Goal: Communication & Community: Ask a question

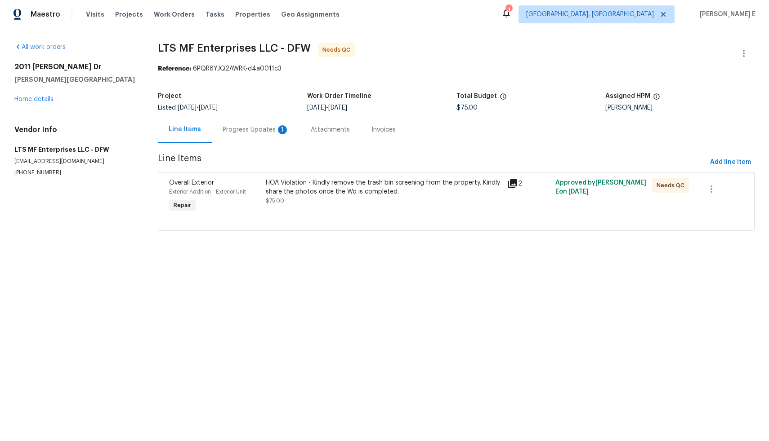
click at [254, 129] on div "Progress Updates 1" at bounding box center [255, 129] width 67 height 9
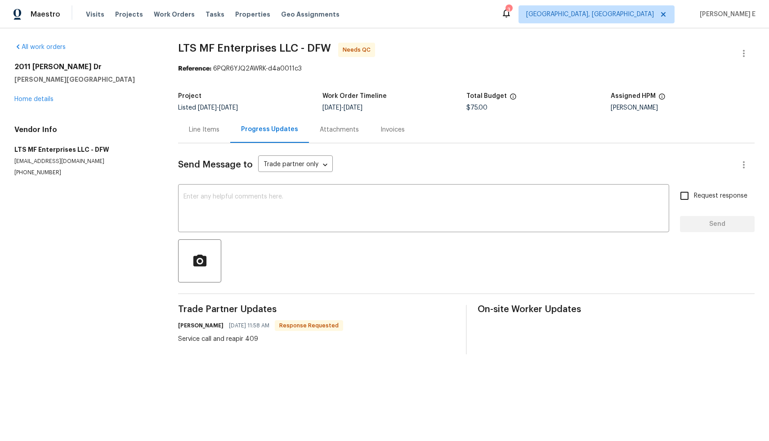
click at [201, 129] on div "Line Items" at bounding box center [204, 129] width 31 height 9
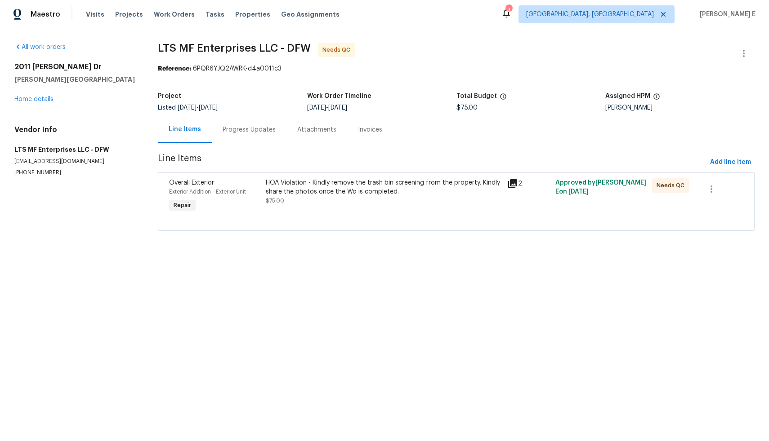
click at [372, 192] on div "HOA Violation - Kindly remove the trash bin screening from the property. Kindly…" at bounding box center [384, 187] width 236 height 18
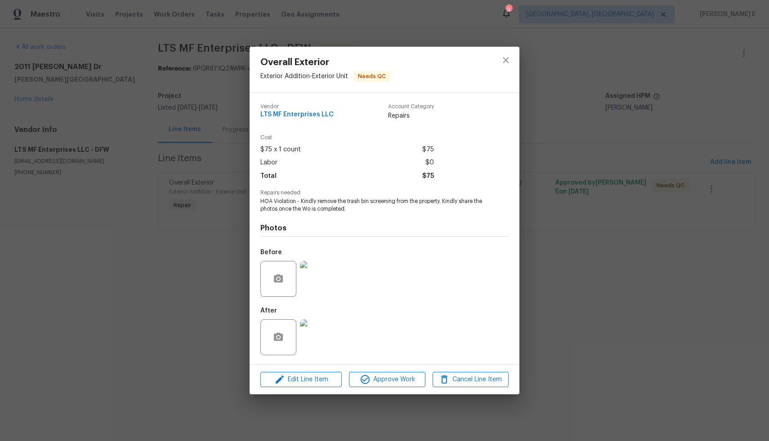
click at [317, 341] on img at bounding box center [318, 338] width 36 height 36
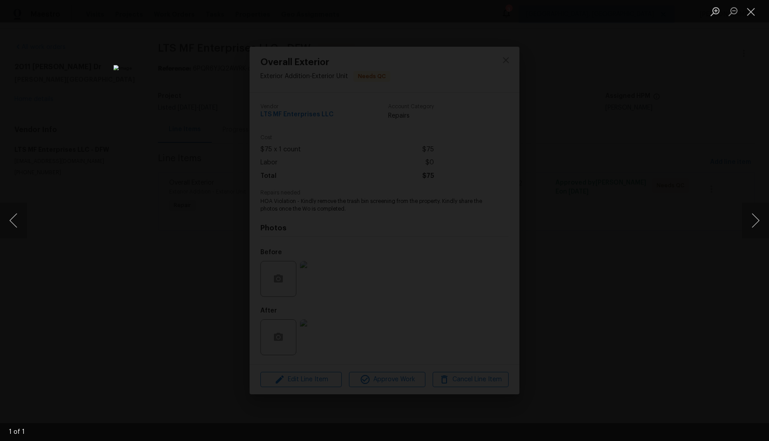
click at [80, 270] on div "Lightbox" at bounding box center [384, 220] width 769 height 441
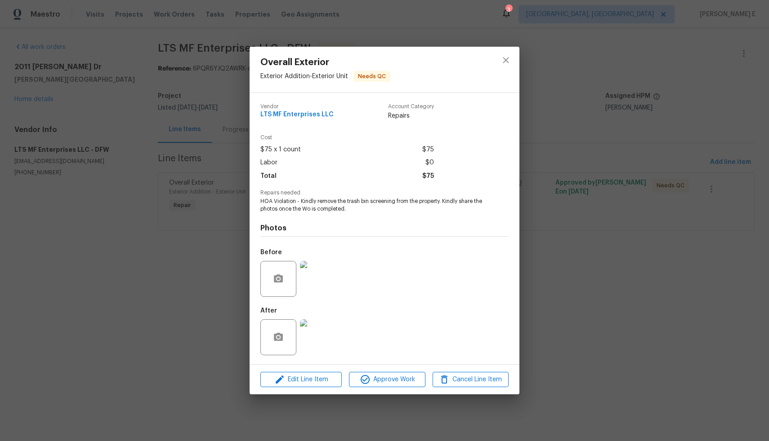
click at [131, 249] on div "Overall Exterior Exterior Addition - Exterior Unit Needs QC Vendor LTS MF Enter…" at bounding box center [384, 220] width 769 height 441
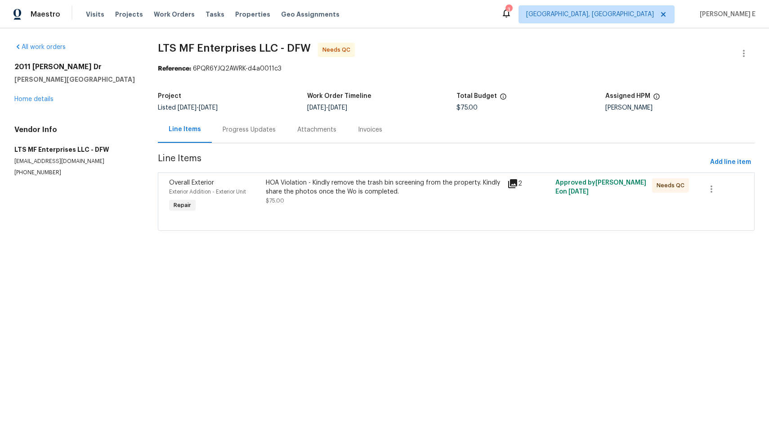
click at [285, 190] on div "HOA Violation - Kindly remove the trash bin screening from the property. Kindly…" at bounding box center [384, 187] width 236 height 18
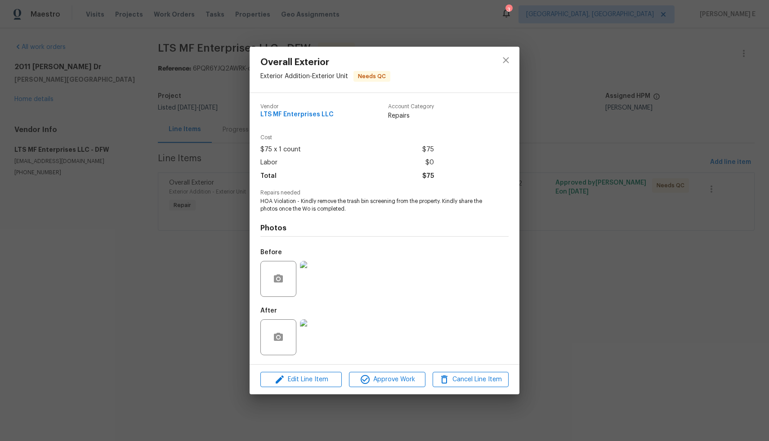
click at [323, 286] on img at bounding box center [318, 279] width 36 height 36
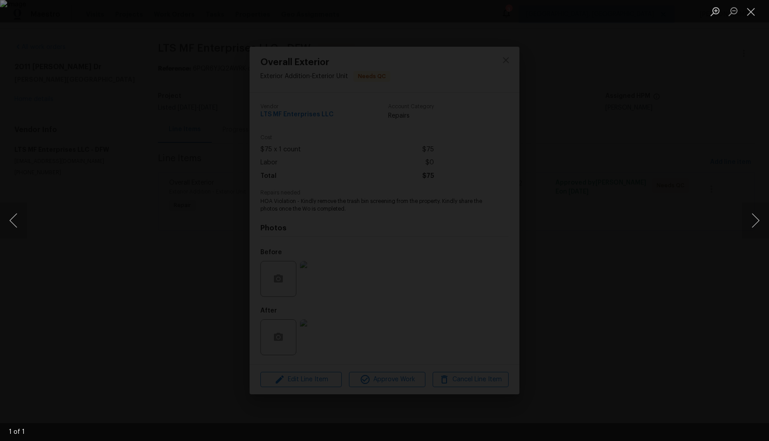
click at [631, 226] on div "Lightbox" at bounding box center [384, 220] width 769 height 441
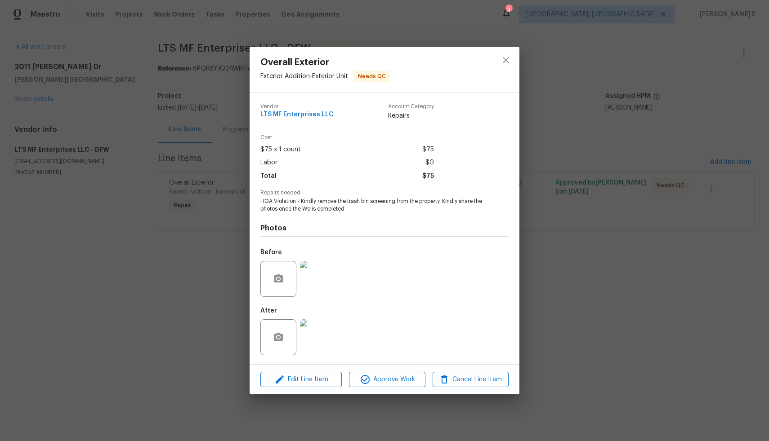
click at [316, 335] on img at bounding box center [318, 338] width 36 height 36
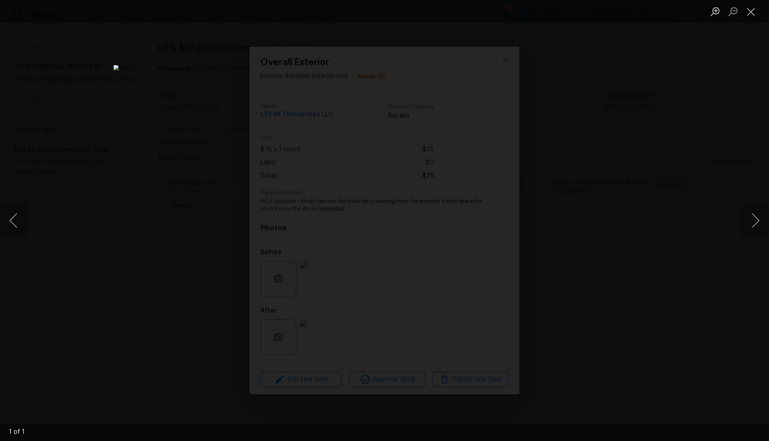
click at [644, 282] on div "Lightbox" at bounding box center [384, 220] width 769 height 441
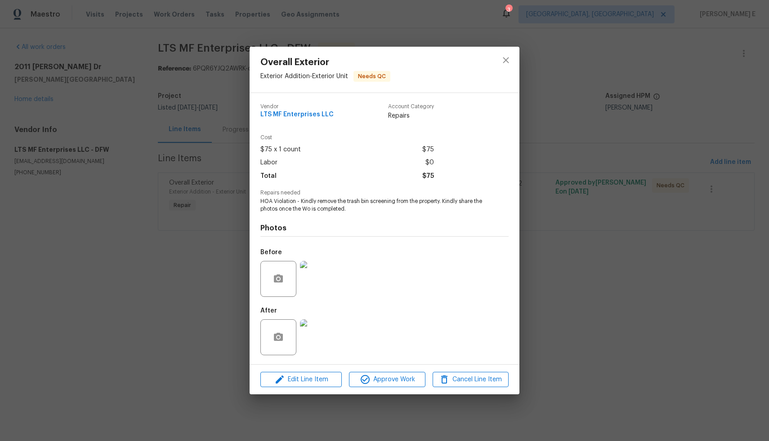
click at [644, 282] on div "Overall Exterior Exterior Addition - Exterior Unit Needs QC Vendor LTS MF Enter…" at bounding box center [384, 220] width 769 height 441
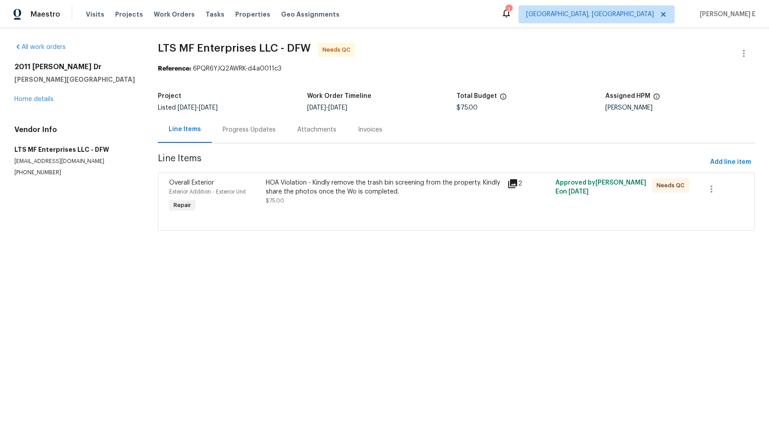
click at [261, 132] on div "Progress Updates" at bounding box center [248, 129] width 53 height 9
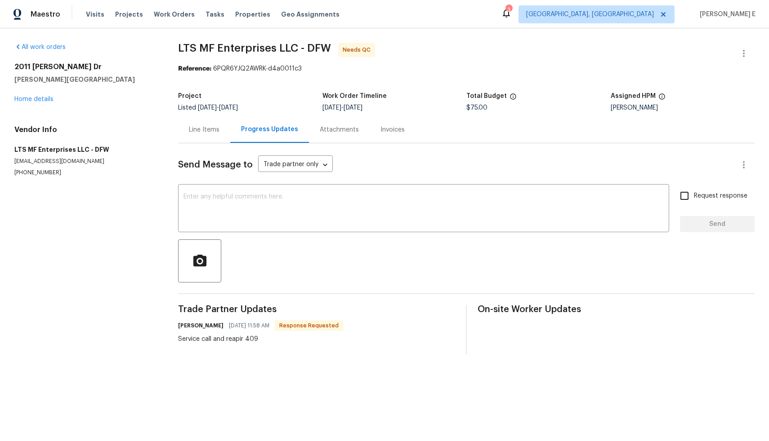
click at [221, 128] on div "Line Items" at bounding box center [204, 129] width 52 height 27
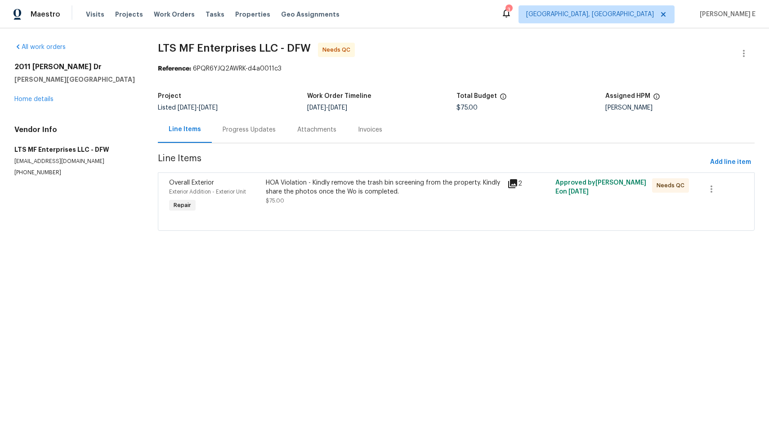
click at [252, 131] on div "Progress Updates" at bounding box center [248, 129] width 53 height 9
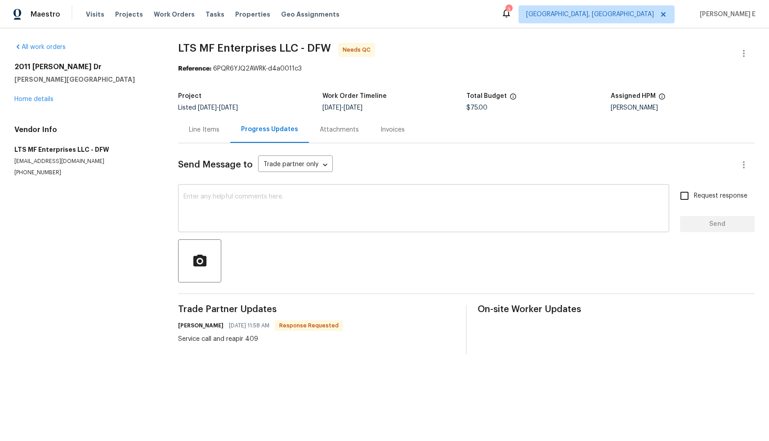
click at [275, 212] on textarea at bounding box center [423, 209] width 480 height 31
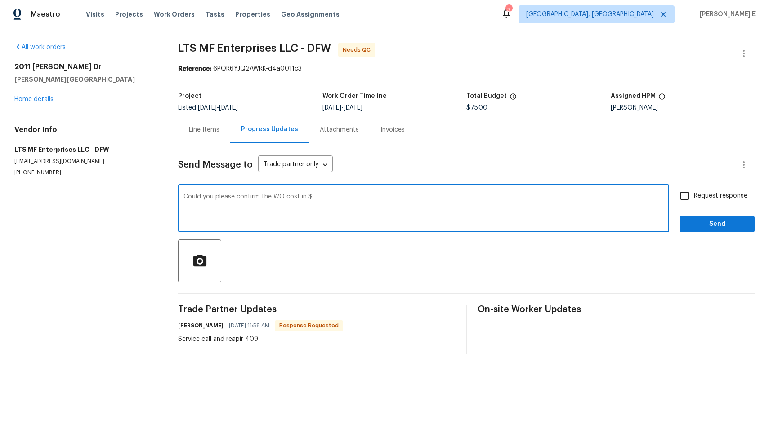
type textarea "Could you please confirm the WO cost in $"
click at [681, 197] on input "Request response" at bounding box center [684, 196] width 19 height 19
checkbox input "true"
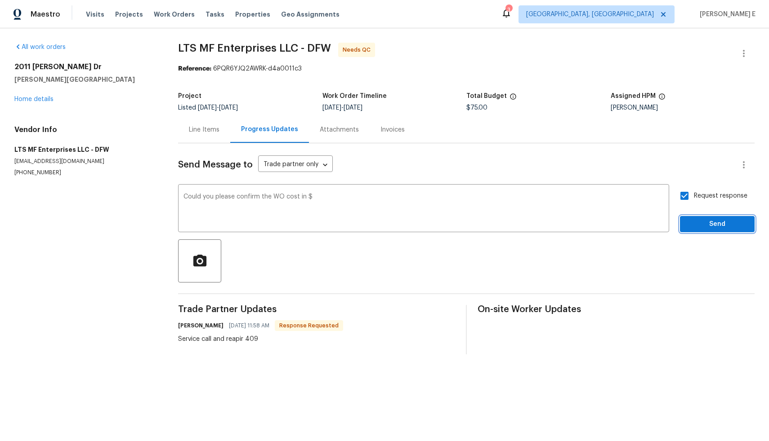
click at [693, 222] on span "Send" at bounding box center [717, 224] width 60 height 11
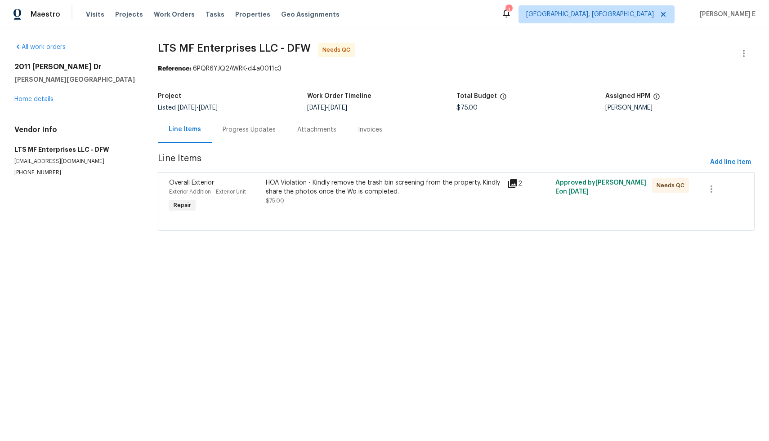
click at [402, 212] on div "HOA Violation - Kindly remove the trash bin screening from the property. Kindly…" at bounding box center [383, 196] width 241 height 41
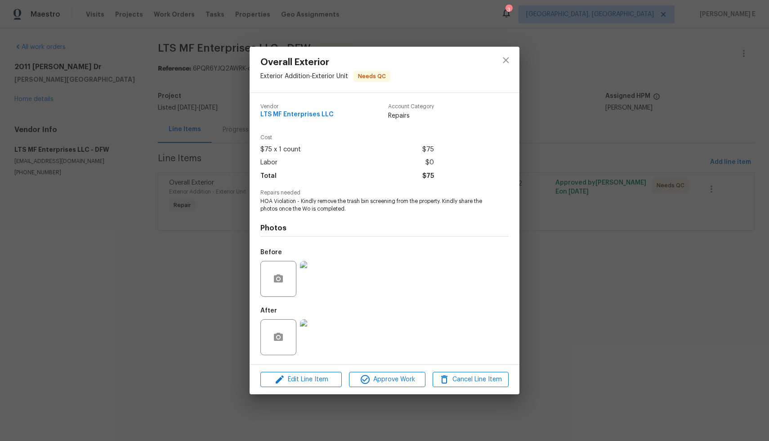
click at [316, 335] on img at bounding box center [318, 338] width 36 height 36
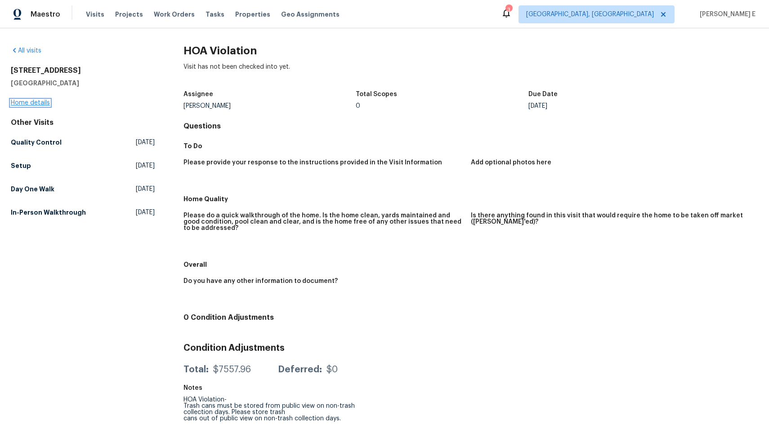
click at [35, 102] on link "Home details" at bounding box center [30, 103] width 39 height 6
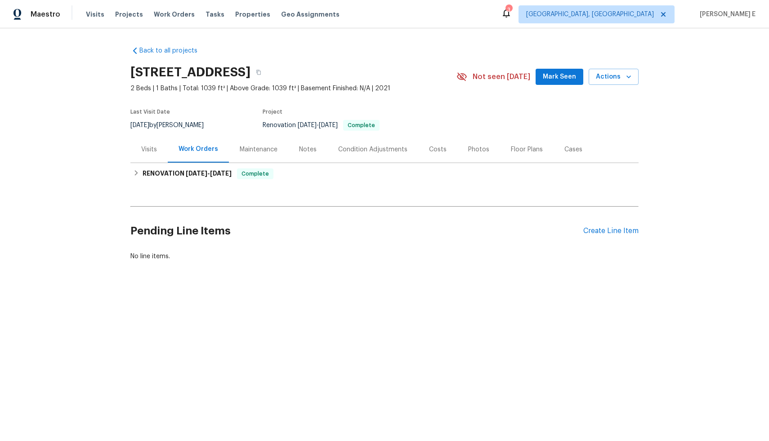
click at [147, 149] on div "Visits" at bounding box center [149, 149] width 16 height 9
